Goal: Task Accomplishment & Management: Use online tool/utility

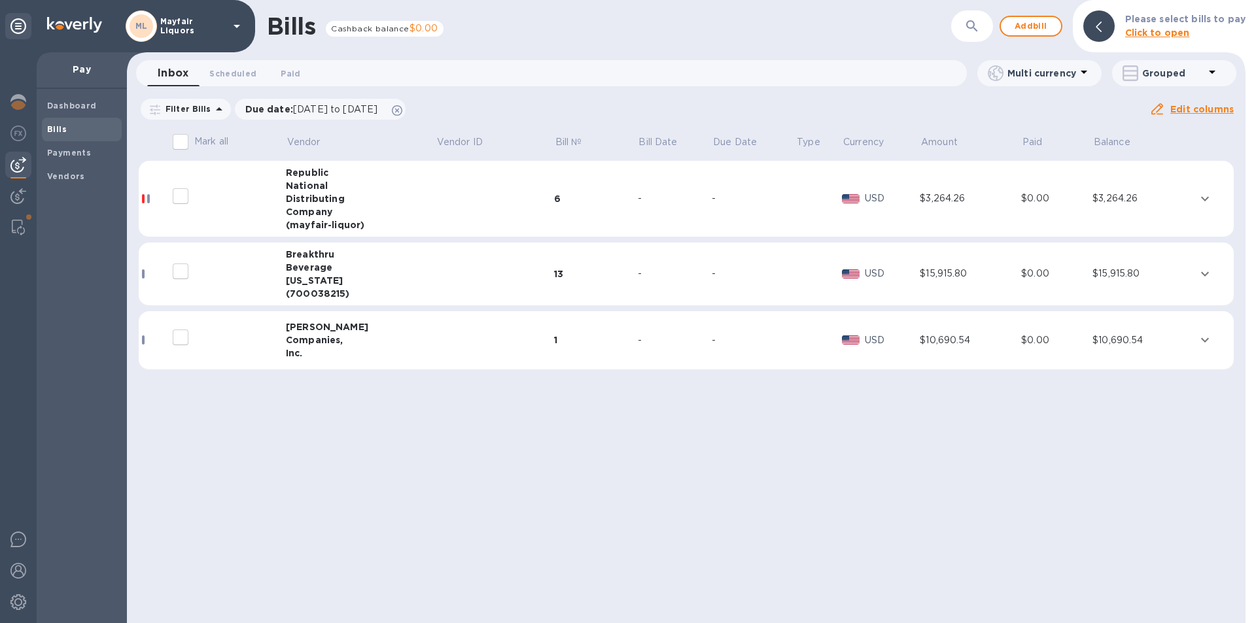
click at [186, 341] on input "decorative checkbox" at bounding box center [180, 337] width 27 height 27
click at [1202, 341] on icon "expand row" at bounding box center [1205, 340] width 16 height 16
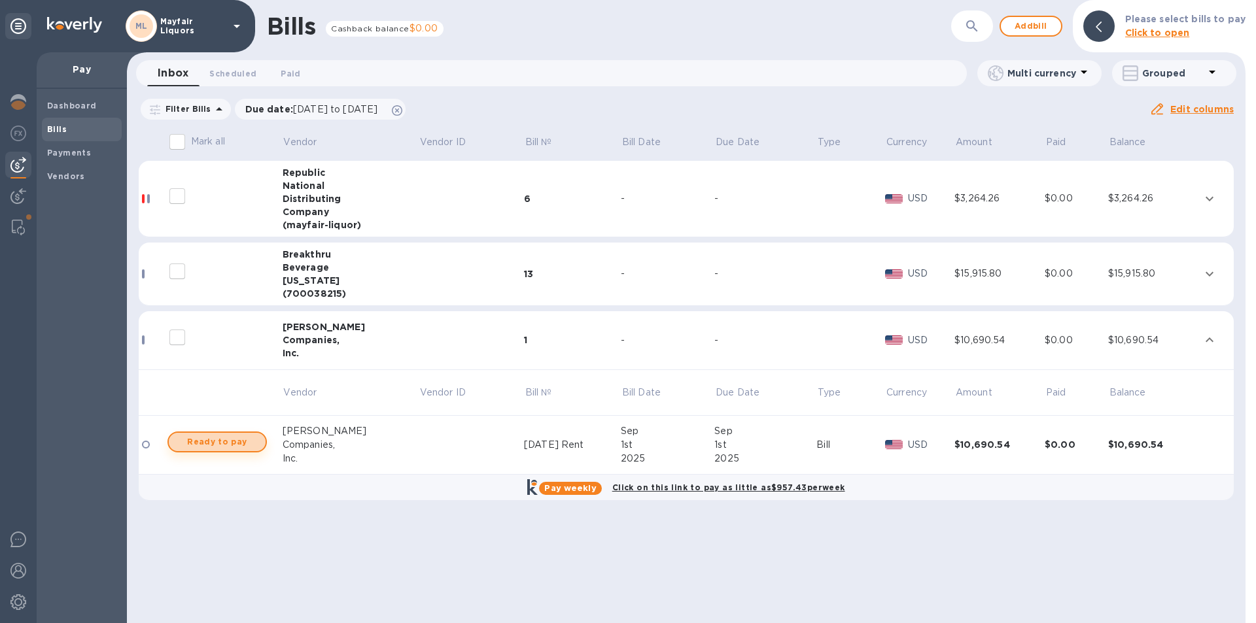
click at [210, 445] on span "Ready to pay" at bounding box center [217, 442] width 76 height 16
checkbox input "true"
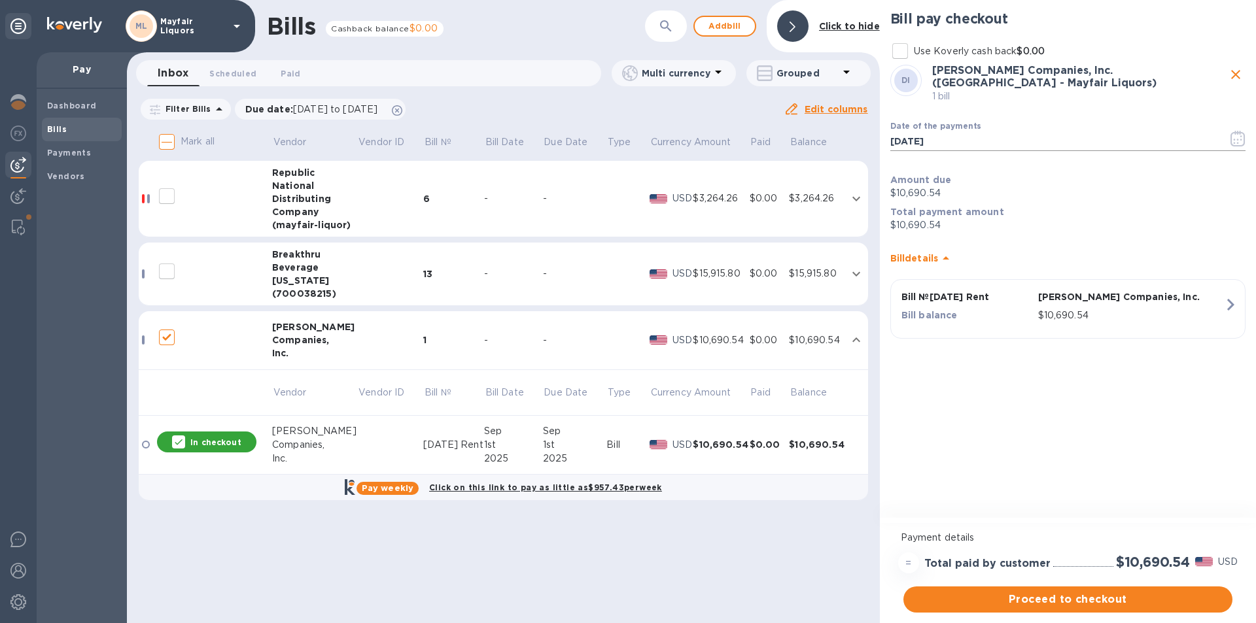
click at [1238, 132] on icon "button" at bounding box center [1237, 139] width 15 height 16
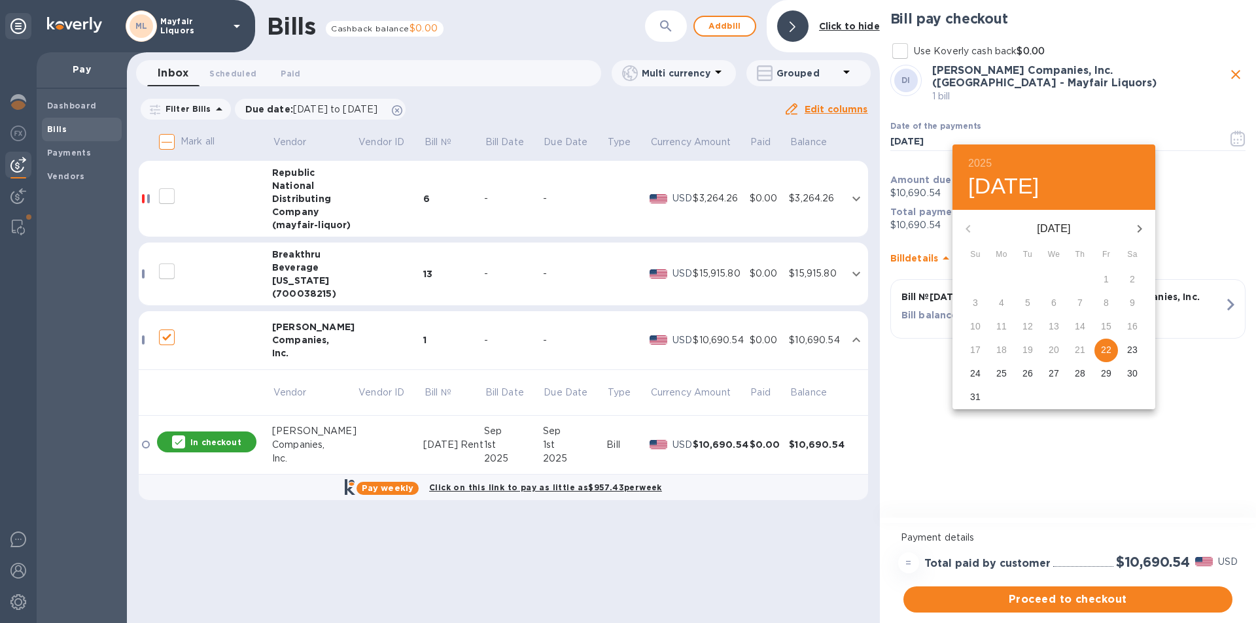
click at [1143, 228] on icon "button" at bounding box center [1140, 229] width 16 height 16
click at [1002, 281] on p "1" at bounding box center [1001, 279] width 5 height 13
type input "[DATE]"
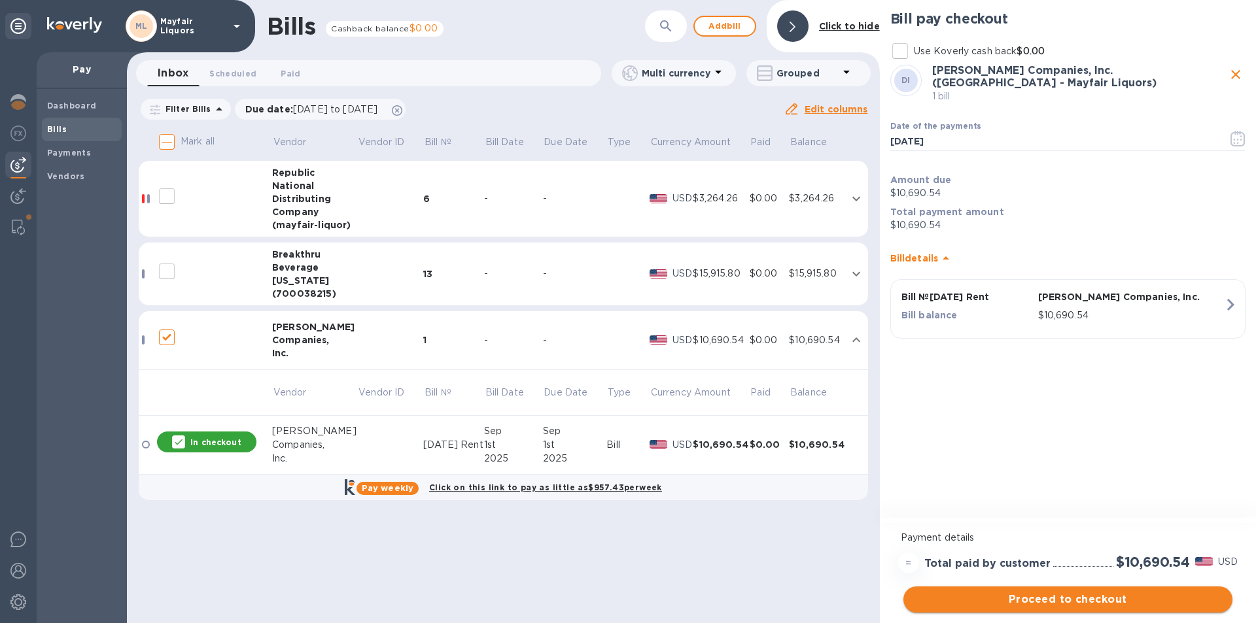
click at [1027, 601] on span "Proceed to checkout" at bounding box center [1068, 600] width 308 height 16
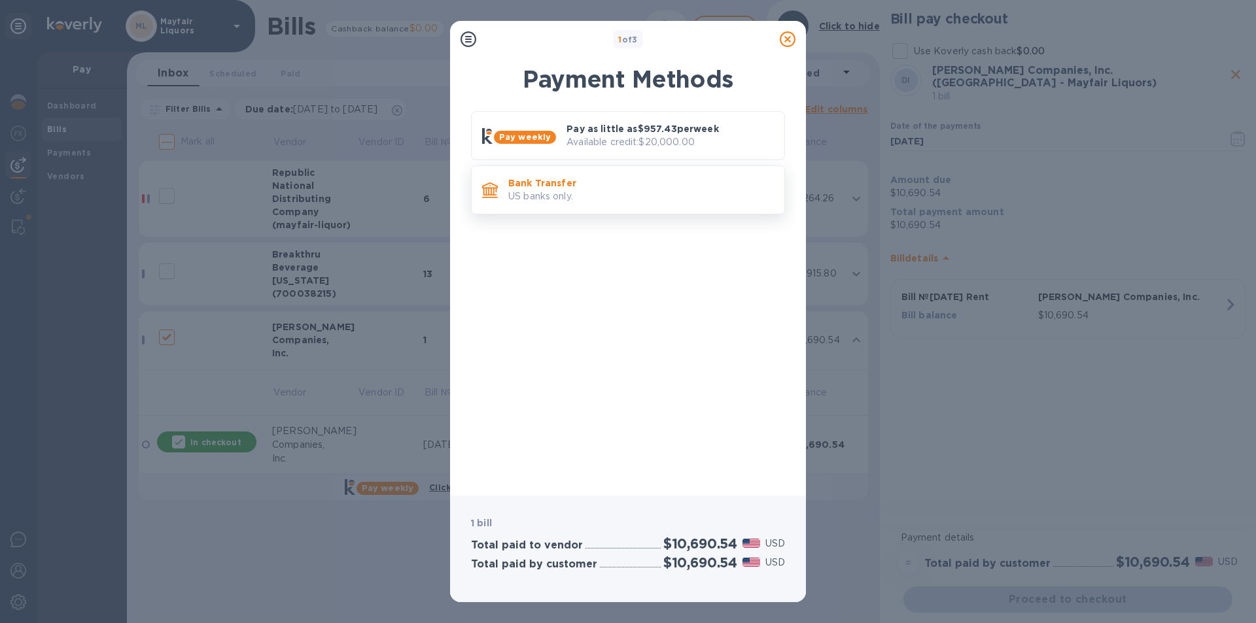
click at [582, 175] on div "Bank Transfer US banks only." at bounding box center [641, 189] width 276 height 37
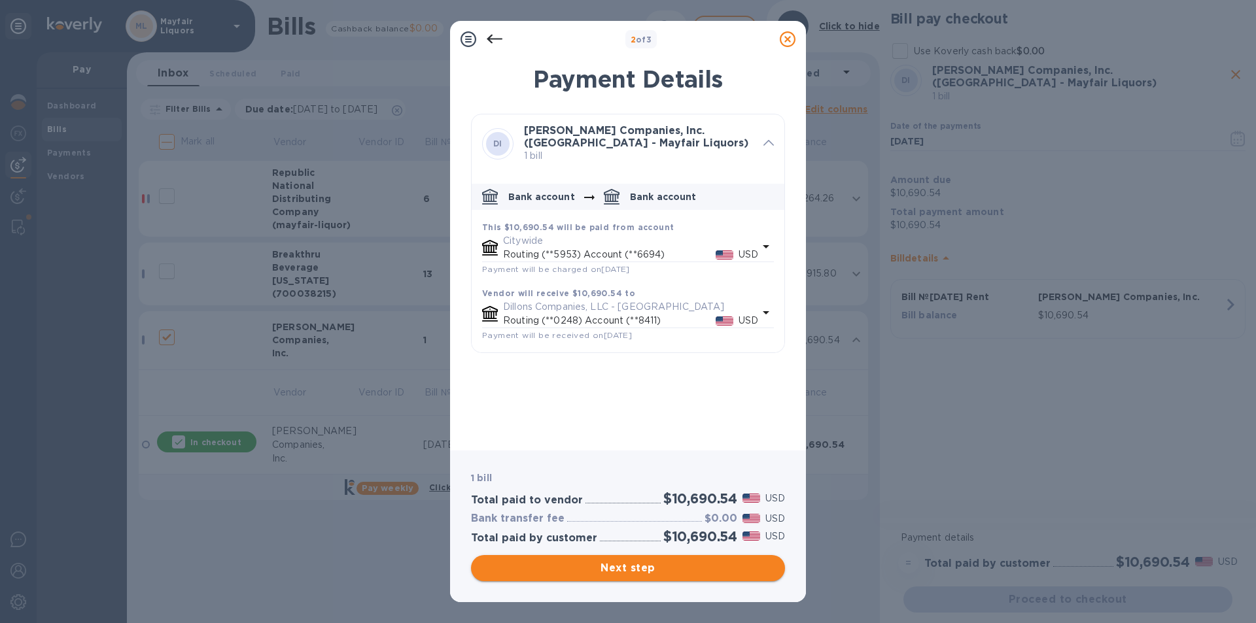
click at [641, 572] on span "Next step" at bounding box center [627, 569] width 293 height 16
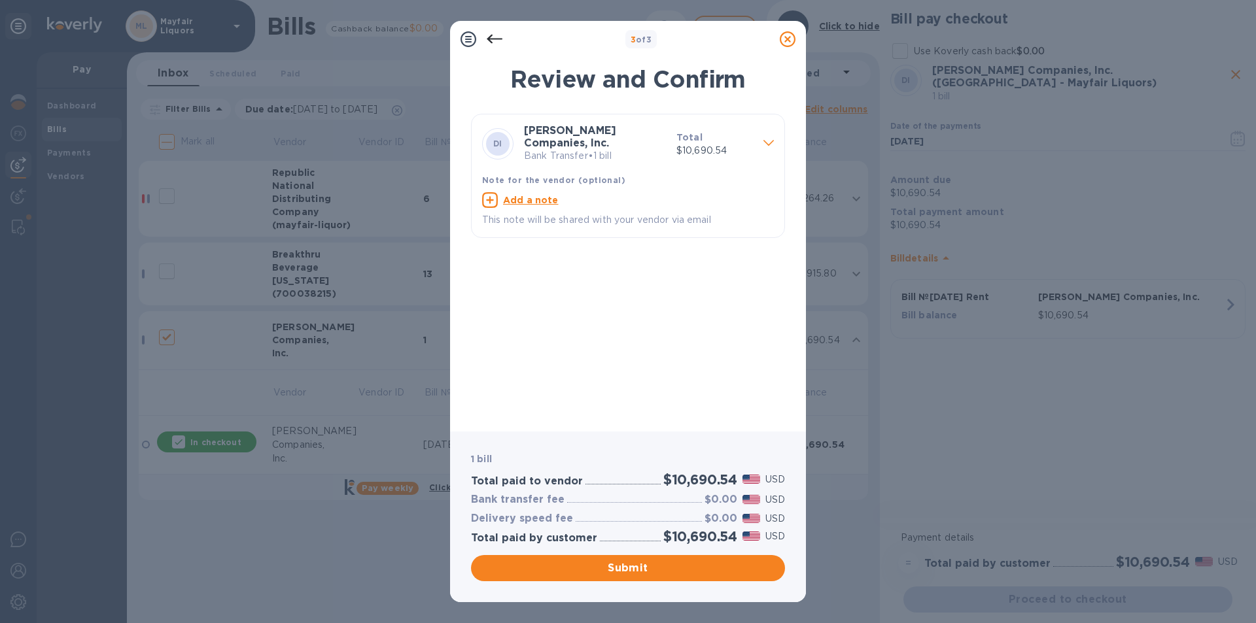
click at [640, 567] on span "Submit" at bounding box center [627, 569] width 293 height 16
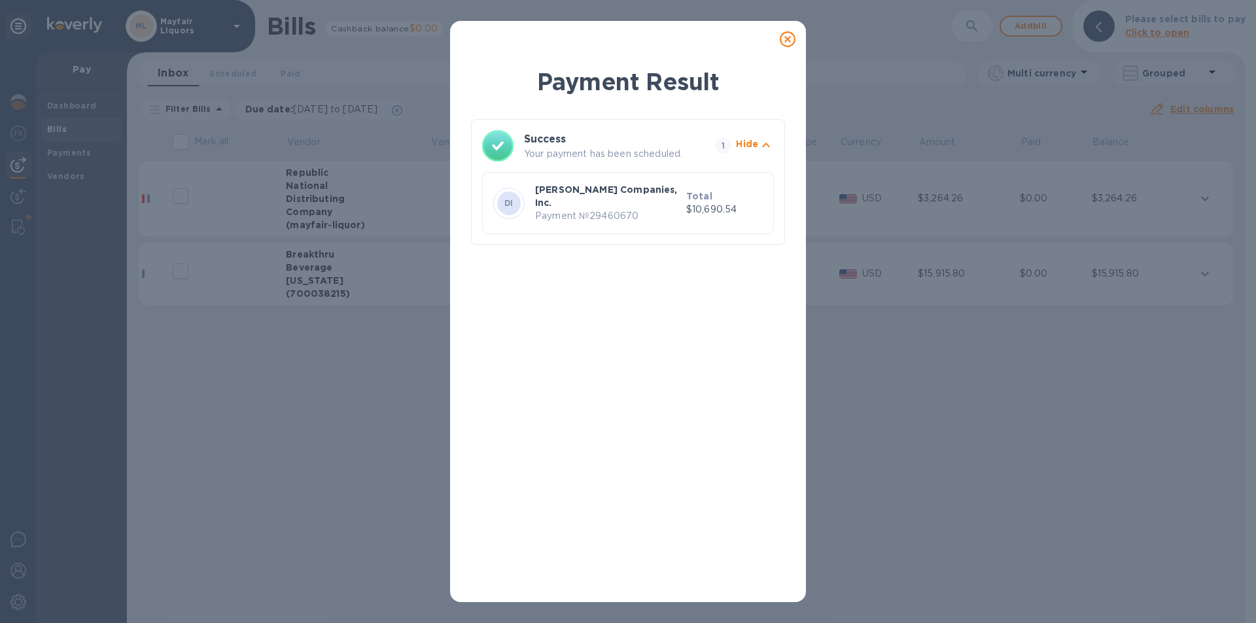
click at [793, 41] on icon at bounding box center [788, 39] width 16 height 16
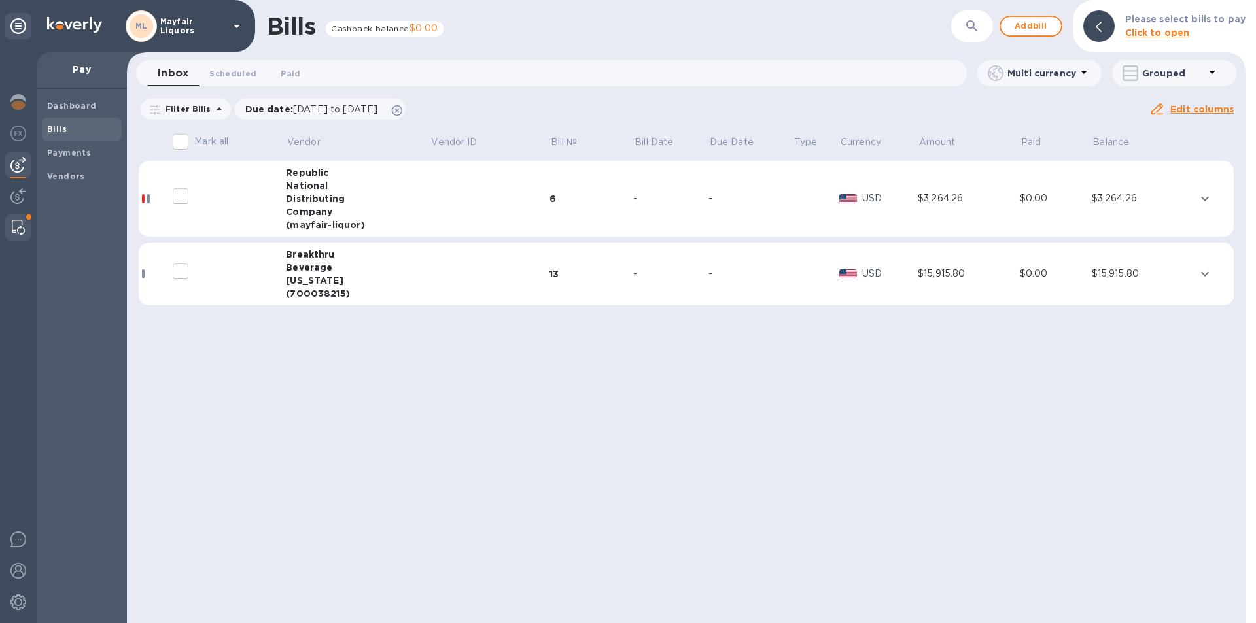
click at [18, 223] on img at bounding box center [18, 228] width 13 height 16
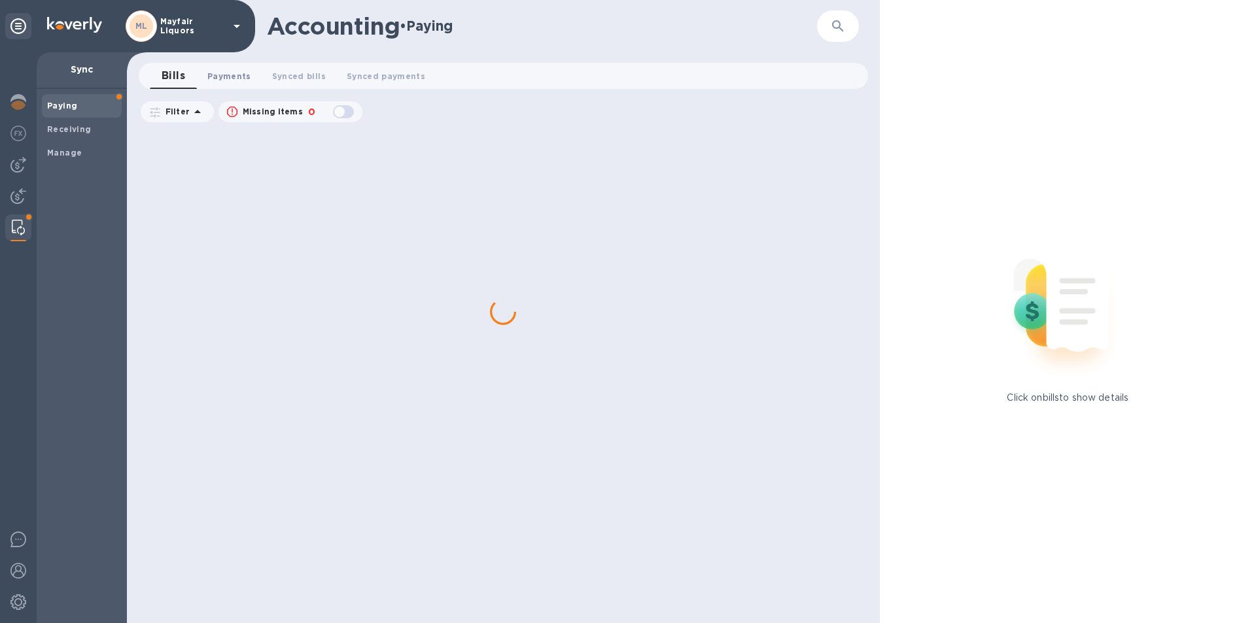
click at [215, 72] on span "Payments 0" at bounding box center [229, 76] width 44 height 14
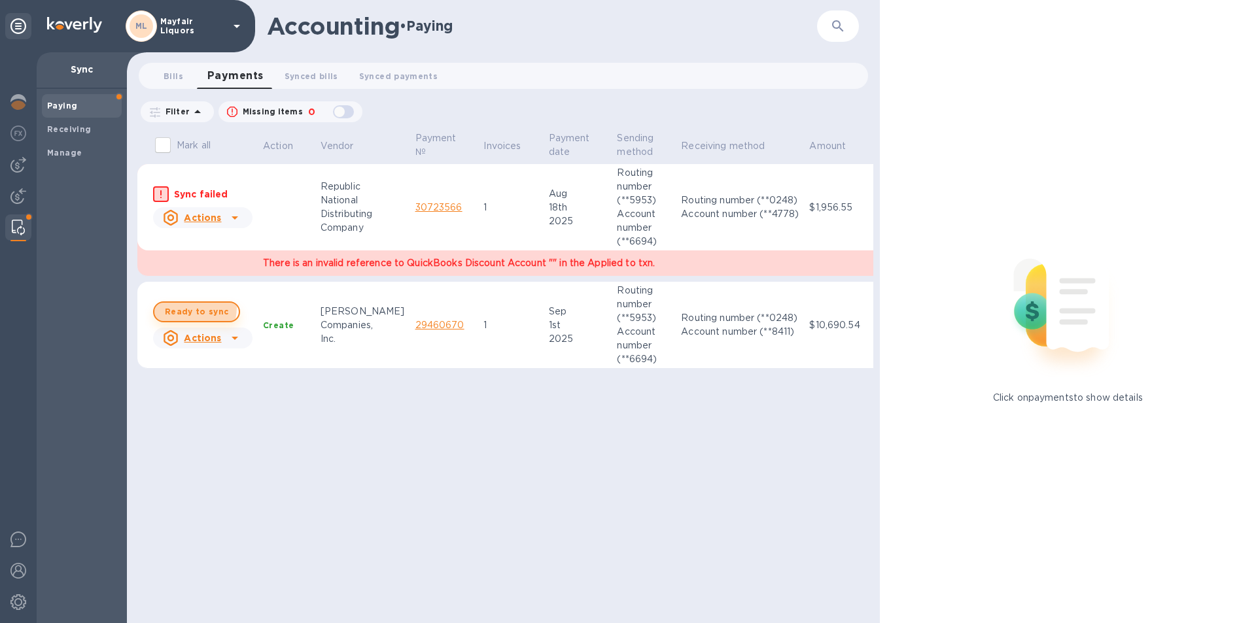
click at [183, 307] on span "Ready to sync" at bounding box center [196, 312] width 63 height 16
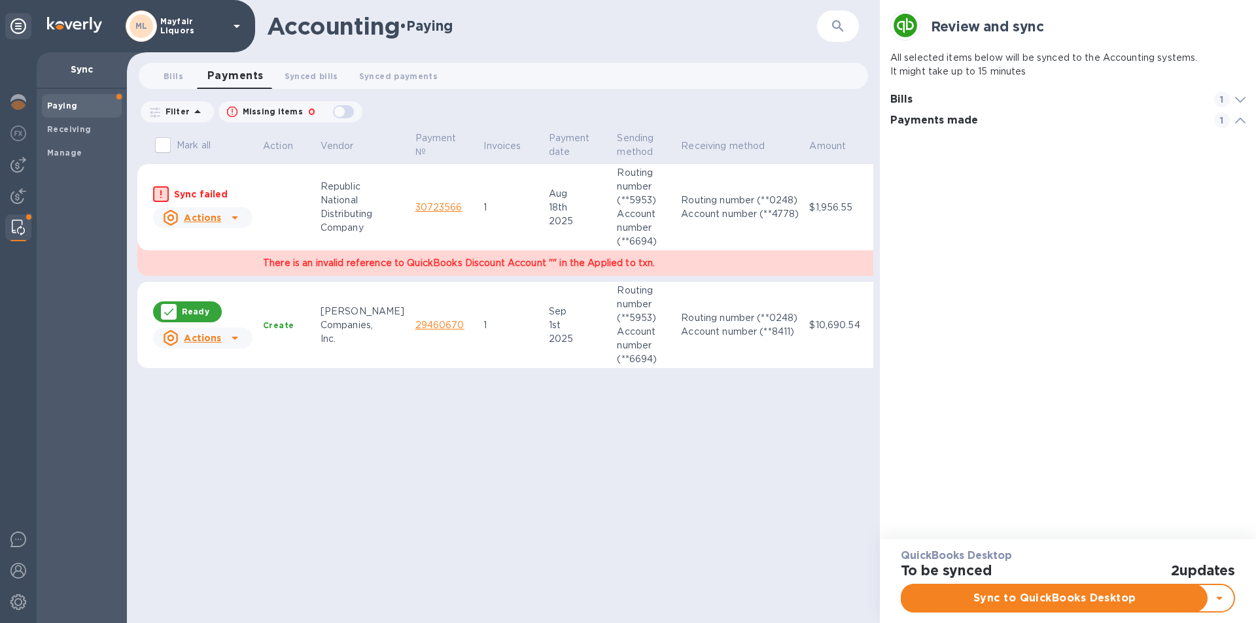
scroll to position [61, 356]
click at [1062, 602] on span "Sync to QuickBooks Desktop" at bounding box center [1055, 599] width 285 height 16
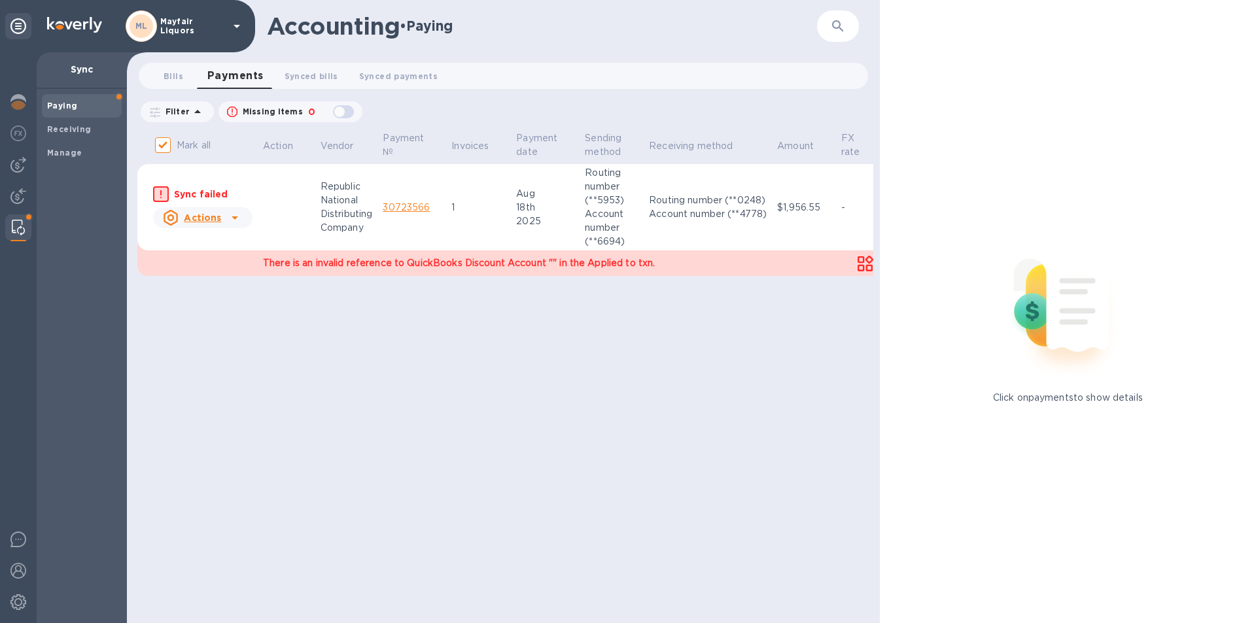
checkbox input "false"
